Goal: Transaction & Acquisition: Purchase product/service

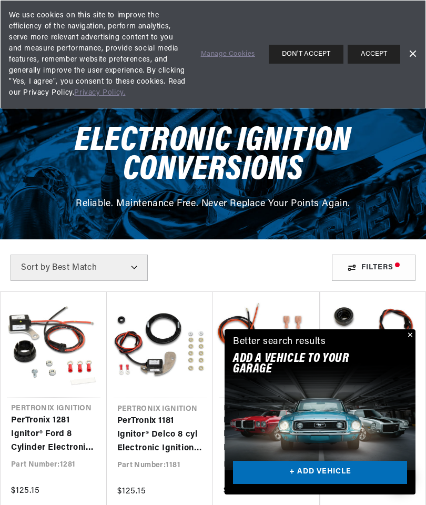
click at [410, 339] on button "Close" at bounding box center [409, 336] width 13 height 13
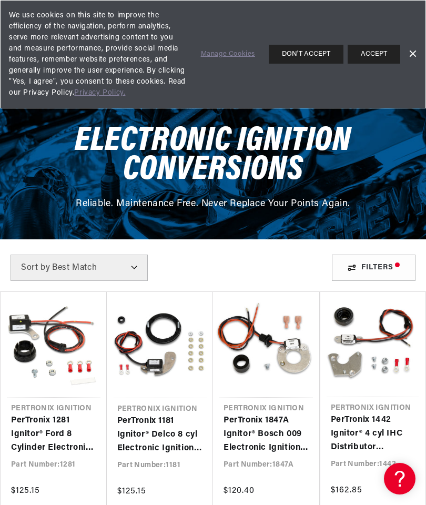
scroll to position [0, 319]
click at [377, 59] on button "ACCEPT" at bounding box center [374, 54] width 53 height 19
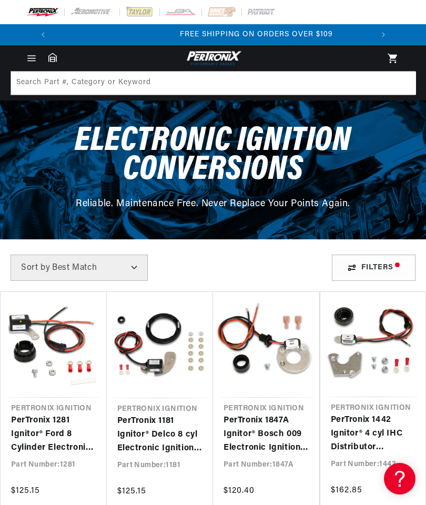
scroll to position [0, 319]
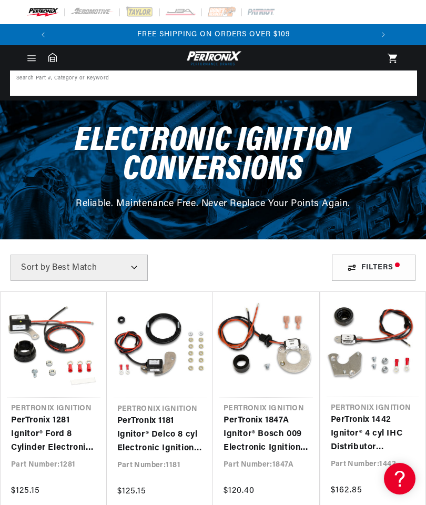
click at [352, 88] on input at bounding box center [213, 83] width 405 height 23
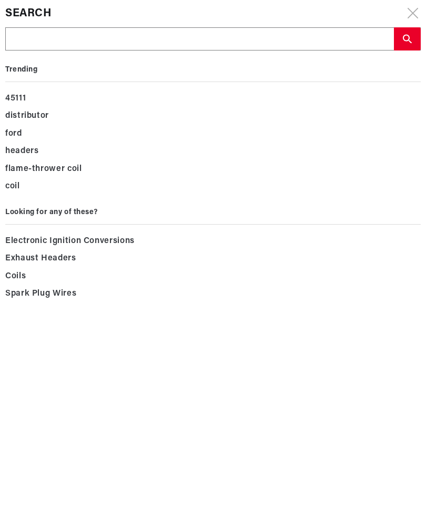
scroll to position [0, 0]
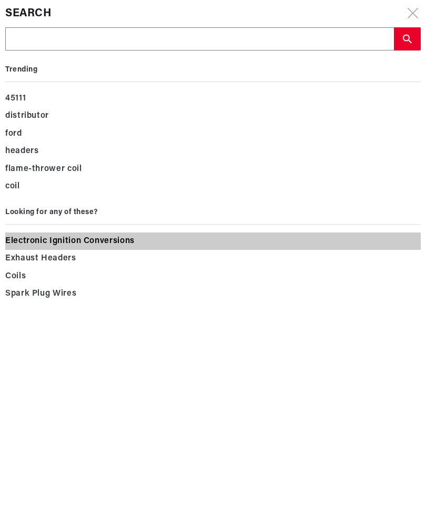
click at [53, 245] on span "Electronic Ignition Conversions" at bounding box center [70, 241] width 130 height 15
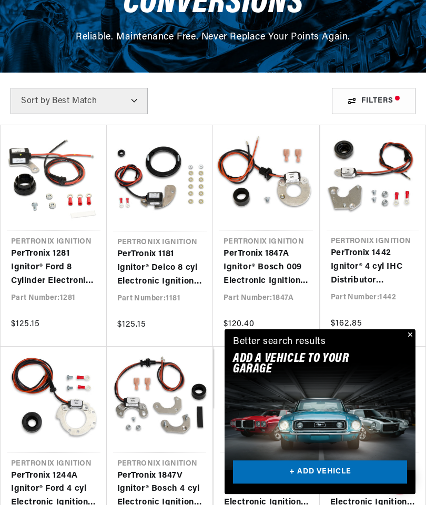
scroll to position [167, 0]
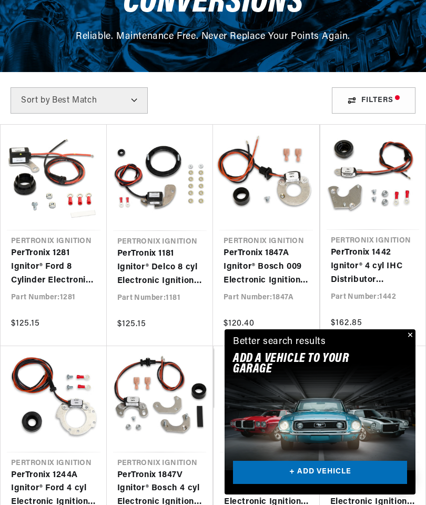
click at [412, 342] on button "Close" at bounding box center [409, 336] width 13 height 13
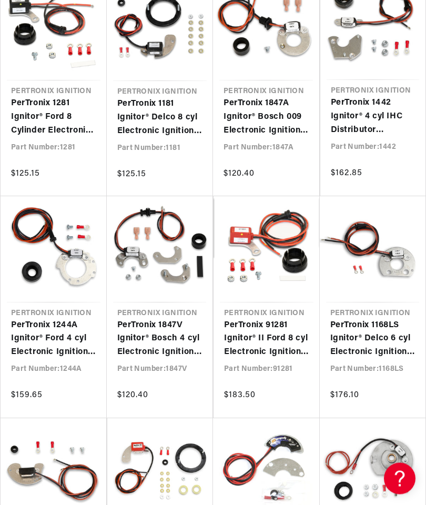
scroll to position [0, 319]
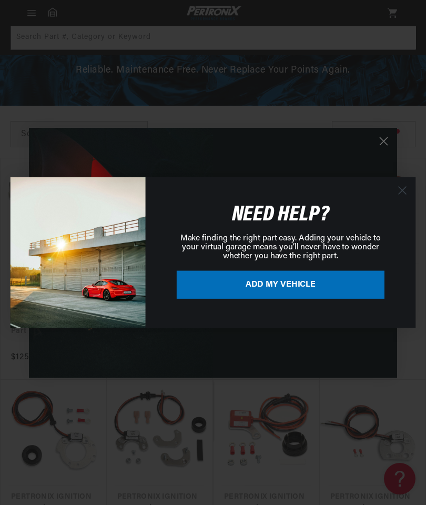
scroll to position [133, 0]
click at [402, 192] on icon "Close dialog" at bounding box center [402, 190] width 7 height 7
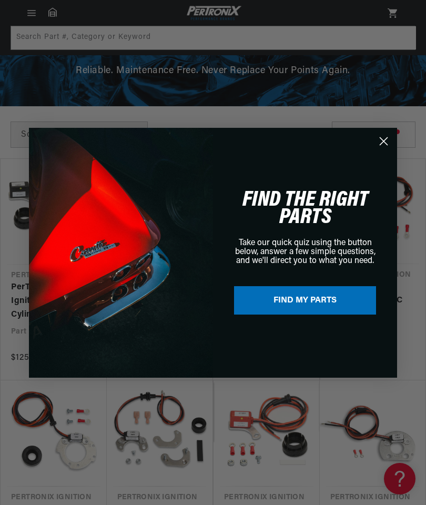
click at [386, 140] on circle "Close dialog" at bounding box center [383, 140] width 17 height 17
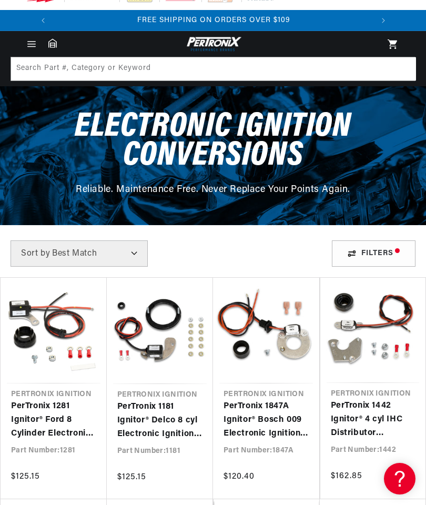
scroll to position [0, 0]
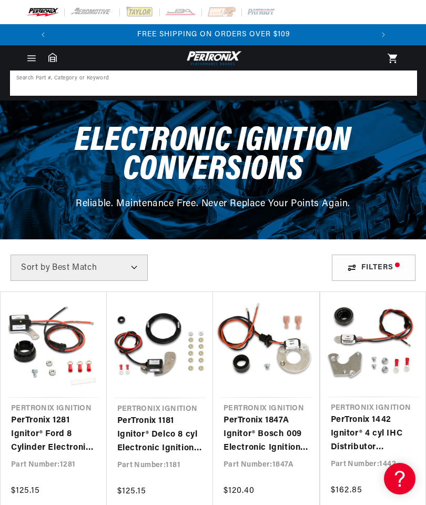
click at [278, 87] on input at bounding box center [213, 83] width 405 height 23
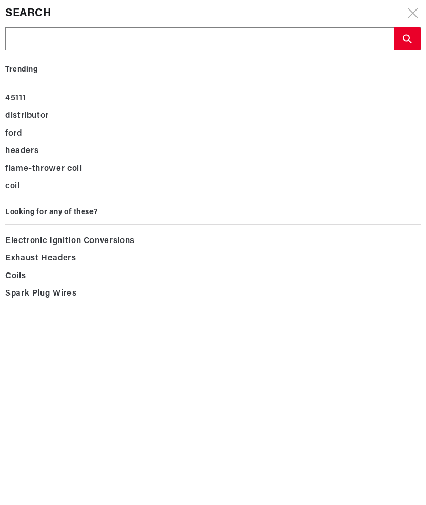
type input "4"
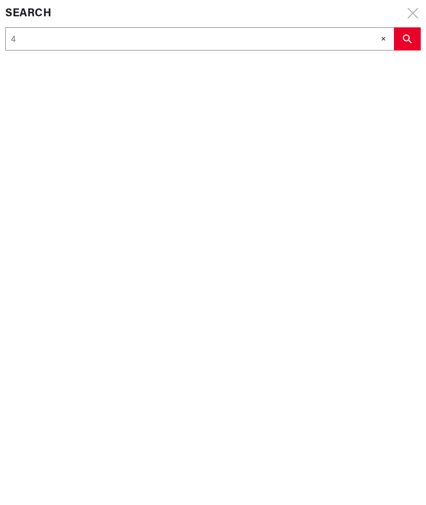
type input "45"
type input "455"
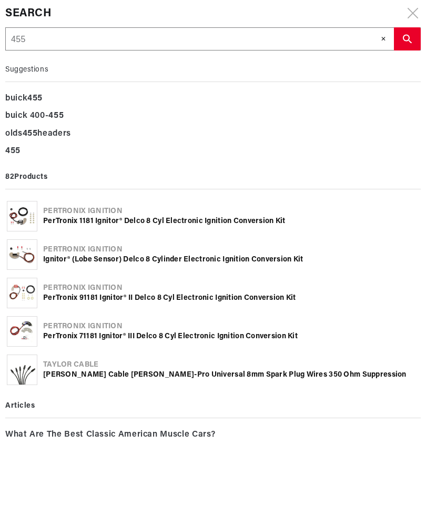
scroll to position [0, 319]
type input "455"
type input "455 o"
type input "455 ol"
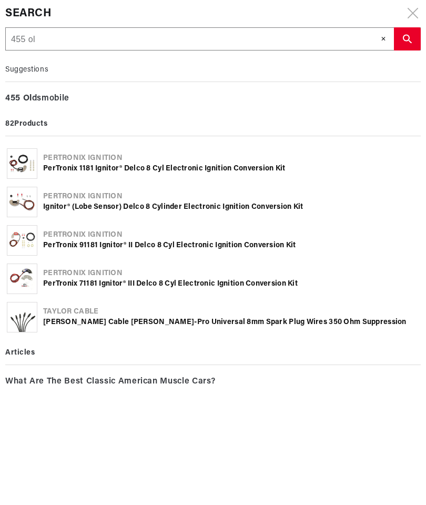
type input "455 old"
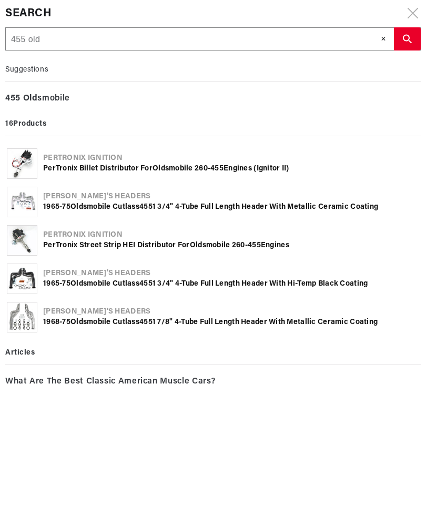
scroll to position [0, 0]
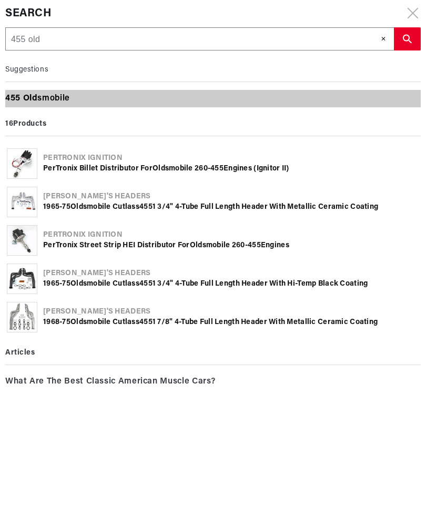
click at [58, 99] on div "455 Old smobile" at bounding box center [213, 99] width 416 height 18
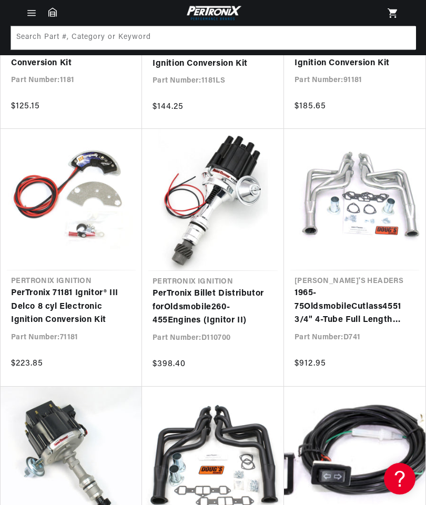
scroll to position [305, 0]
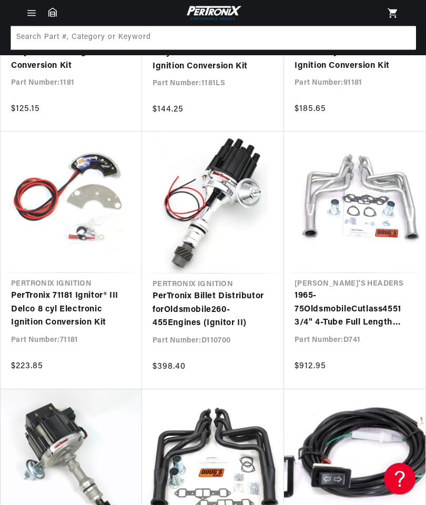
click at [203, 301] on link "PerTronix Billet Distributor for Oldsmobile 260- 455 Engines (Ignitor II)" at bounding box center [213, 310] width 121 height 41
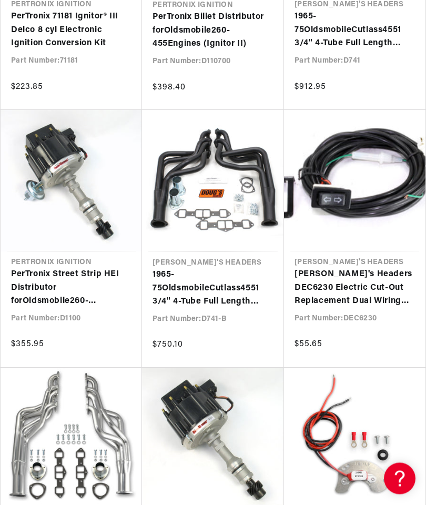
scroll to position [0, 0]
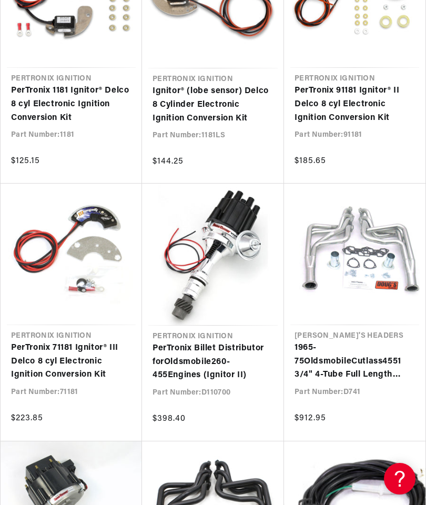
click at [206, 357] on link "PerTronix Billet Distributor for Oldsmobile 260- 455 Engines (Ignitor II)" at bounding box center [213, 362] width 121 height 41
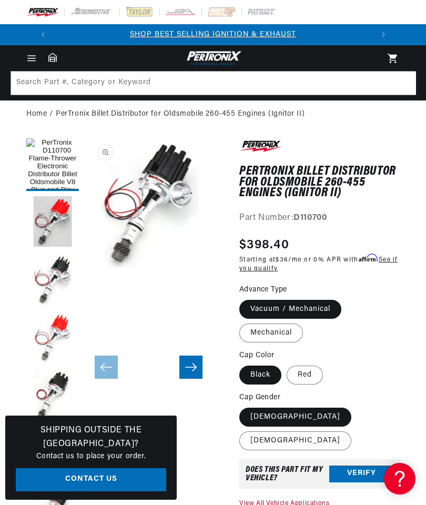
click at [84, 267] on button "Open media 1 in modal" at bounding box center [84, 267] width 0 height 0
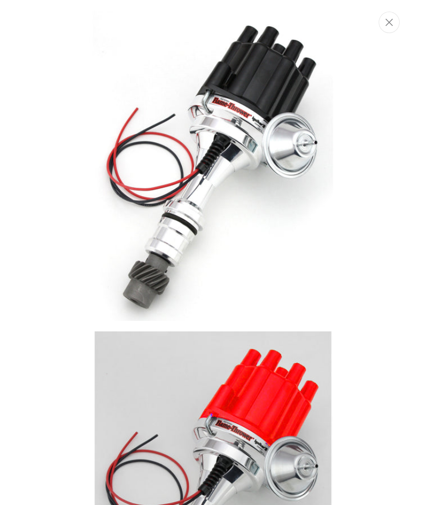
scroll to position [0, 205]
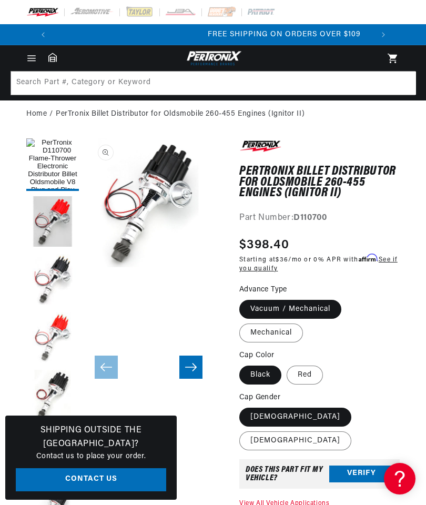
scroll to position [0, 319]
click at [286, 326] on label "Mechanical" at bounding box center [272, 333] width 64 height 19
click at [347, 298] on input "Mechanical" at bounding box center [347, 298] width 1 height 1
radio input "true"
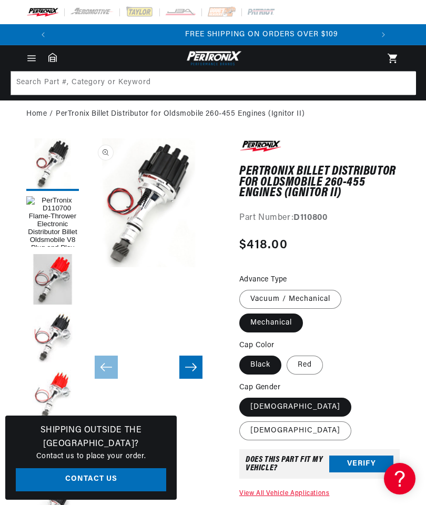
scroll to position [0, 319]
click at [309, 364] on label "Red" at bounding box center [305, 365] width 36 height 19
click at [287, 354] on input "Red" at bounding box center [287, 354] width 1 height 1
radio input "true"
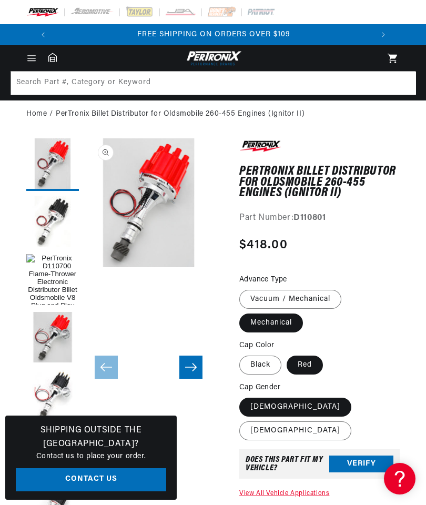
click at [315, 422] on label "[DEMOGRAPHIC_DATA]" at bounding box center [296, 431] width 112 height 19
click at [357, 396] on input "[DEMOGRAPHIC_DATA]" at bounding box center [357, 396] width 1 height 1
radio input "true"
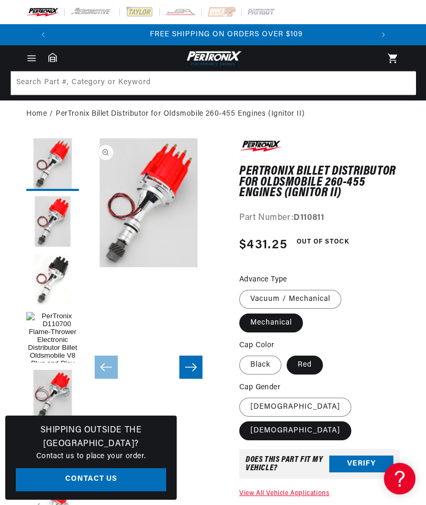
scroll to position [0, 319]
click at [265, 365] on label "Black" at bounding box center [261, 365] width 42 height 19
click at [243, 354] on input "Black" at bounding box center [242, 354] width 1 height 1
radio input "true"
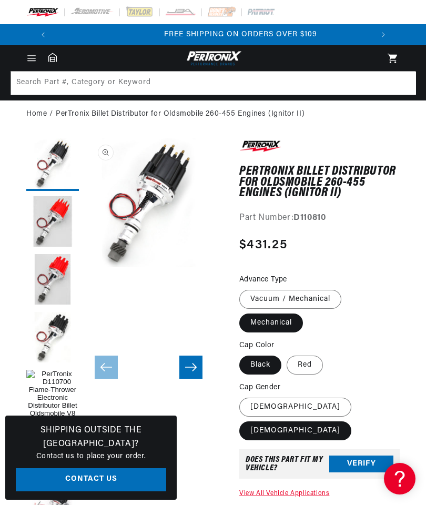
scroll to position [0, 319]
click at [196, 362] on icon "Slide right" at bounding box center [191, 367] width 13 height 11
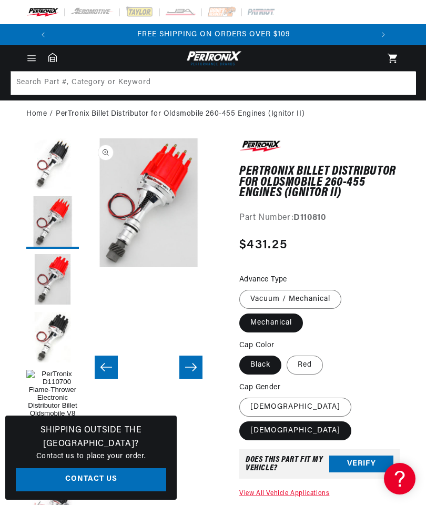
click at [196, 367] on icon "Slide right" at bounding box center [191, 368] width 12 height 8
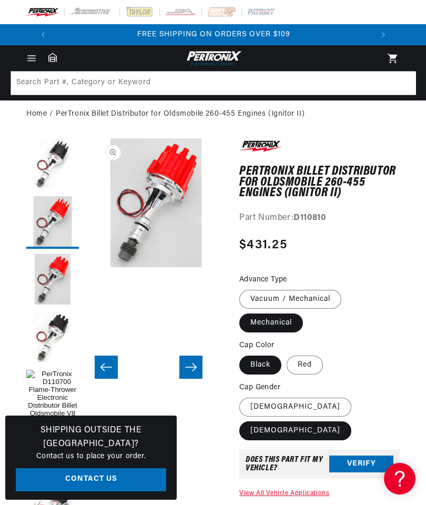
scroll to position [0, 258]
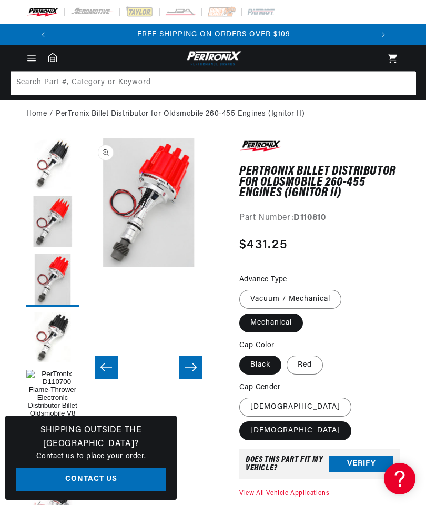
click at [202, 367] on button "Slide right" at bounding box center [191, 367] width 23 height 23
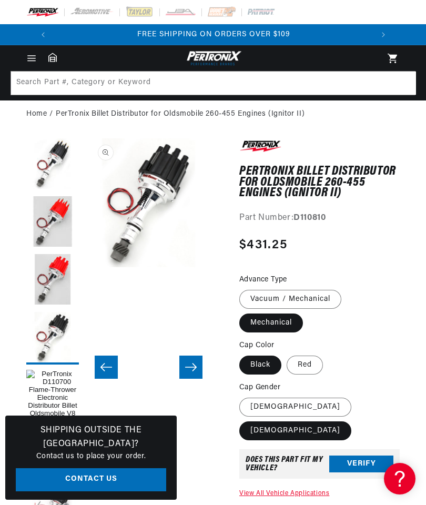
click at [201, 370] on button "Slide right" at bounding box center [191, 367] width 23 height 23
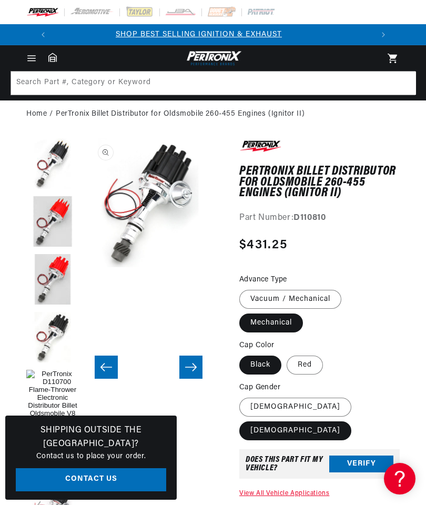
scroll to position [0, 0]
click at [198, 367] on button "Slide right" at bounding box center [191, 367] width 23 height 23
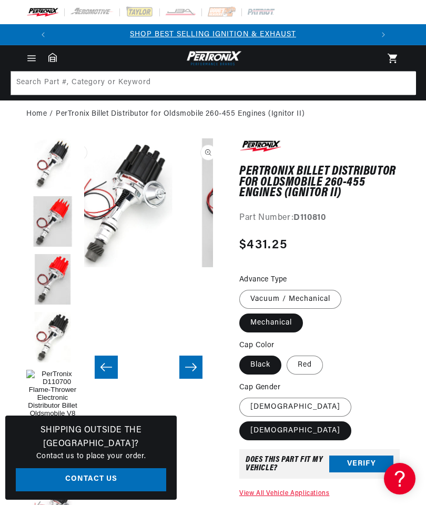
scroll to position [0, 645]
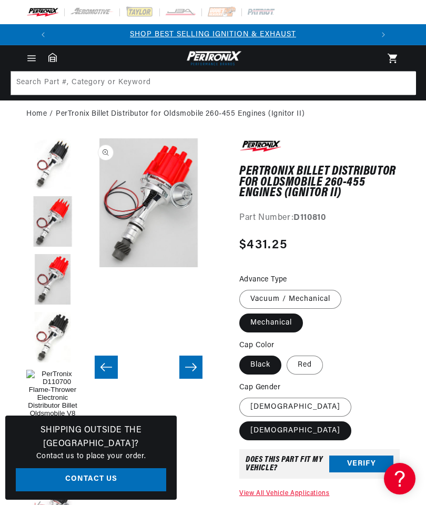
click at [54, 166] on button "Load image 7 in gallery view" at bounding box center [52, 164] width 53 height 53
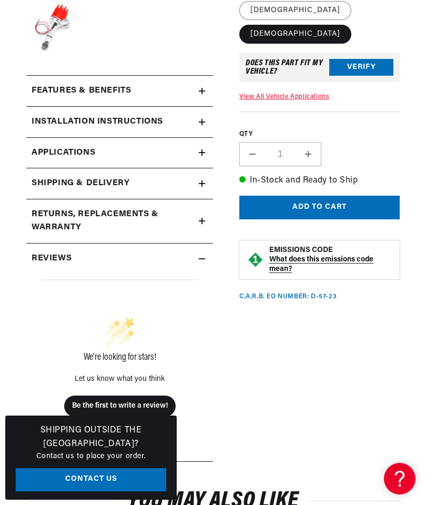
scroll to position [0, 0]
click at [54, 156] on span "Applications" at bounding box center [64, 153] width 64 height 14
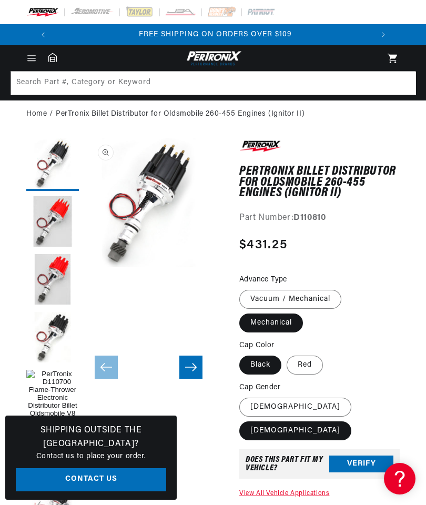
scroll to position [0, 319]
